Goal: Download file/media

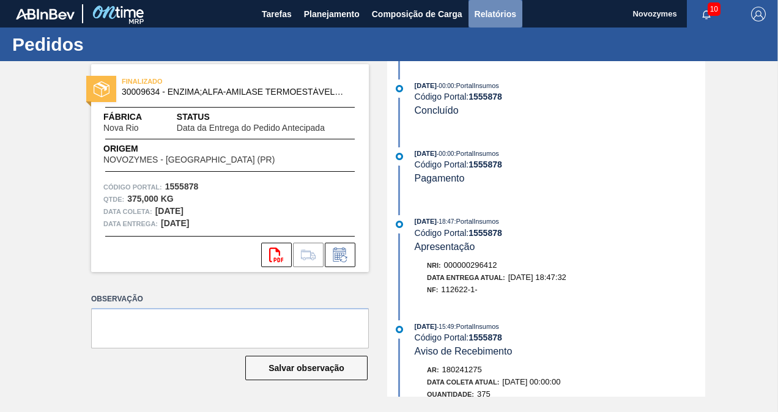
click at [477, 20] on span "Relatórios" at bounding box center [496, 14] width 42 height 15
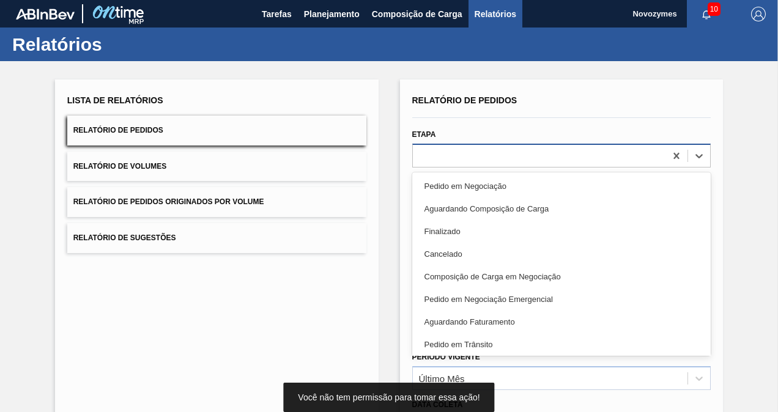
click at [439, 159] on div at bounding box center [539, 156] width 253 height 18
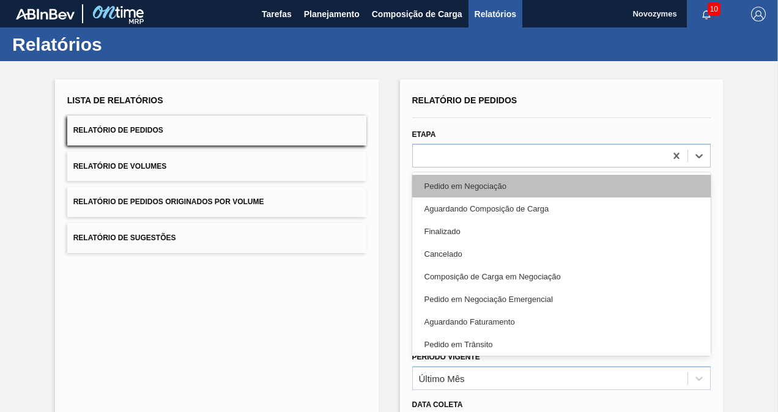
click at [441, 184] on div "Pedido em Negociação" at bounding box center [561, 186] width 299 height 23
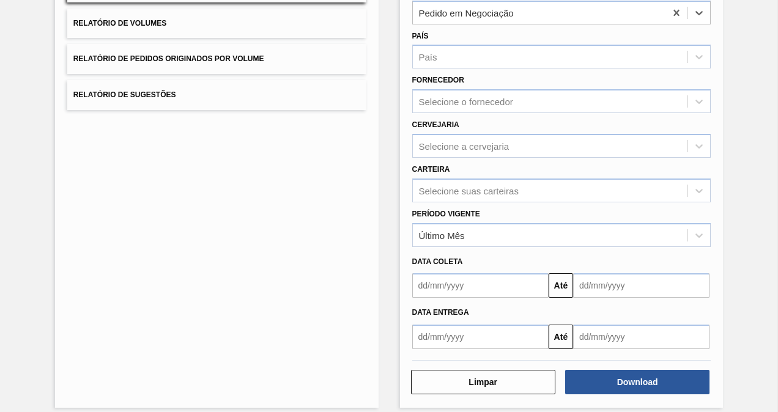
scroll to position [153, 0]
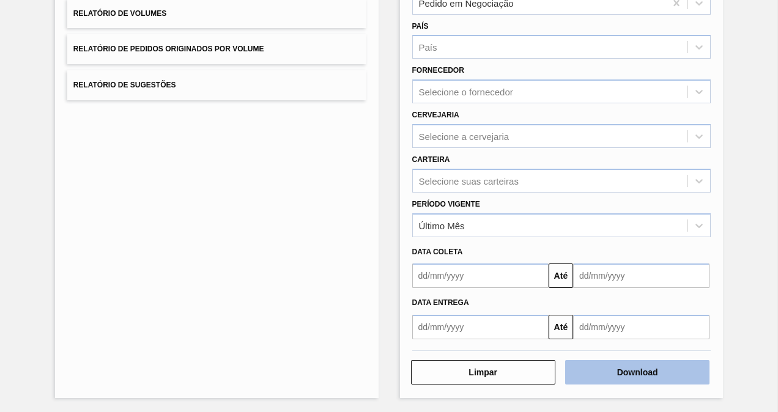
click at [579, 378] on button "Download" at bounding box center [637, 372] width 144 height 24
